Goal: Check status: Check status

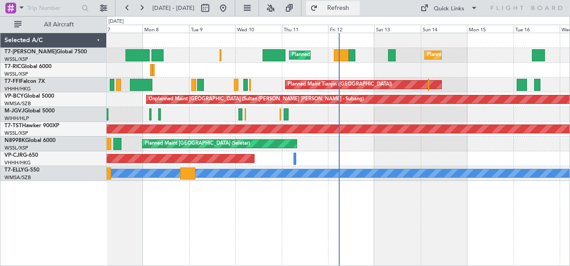
click at [360, 14] on button "Refresh" at bounding box center [333, 8] width 54 height 14
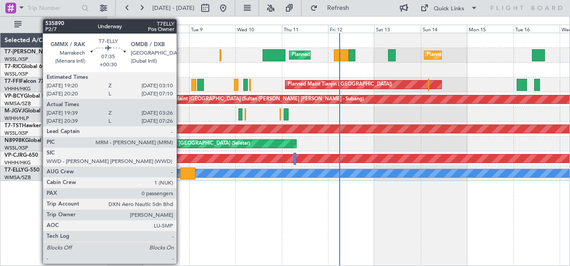
click at [181, 174] on div at bounding box center [187, 174] width 15 height 12
